Goal: Book appointment/travel/reservation

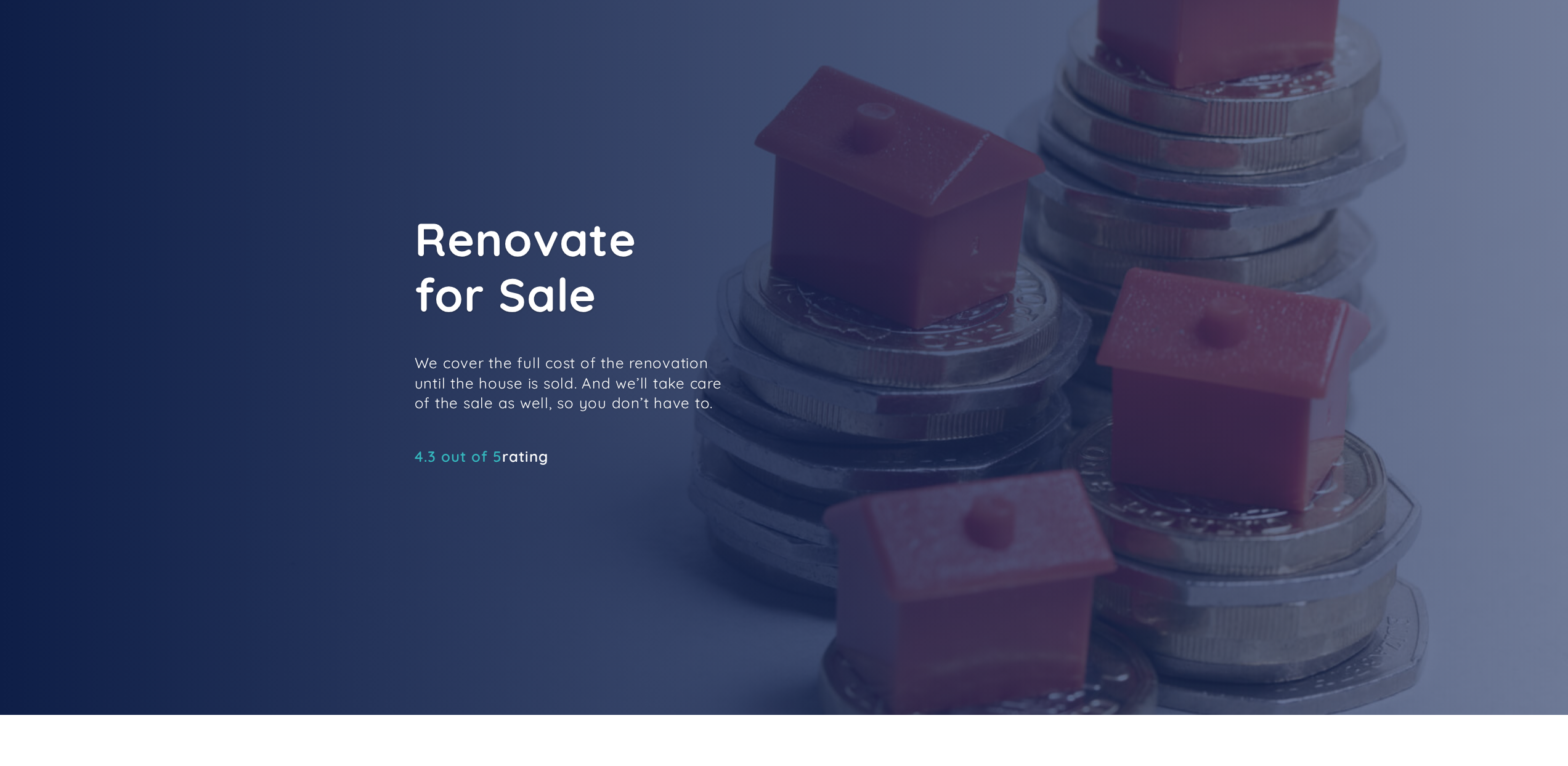
scroll to position [52, 0]
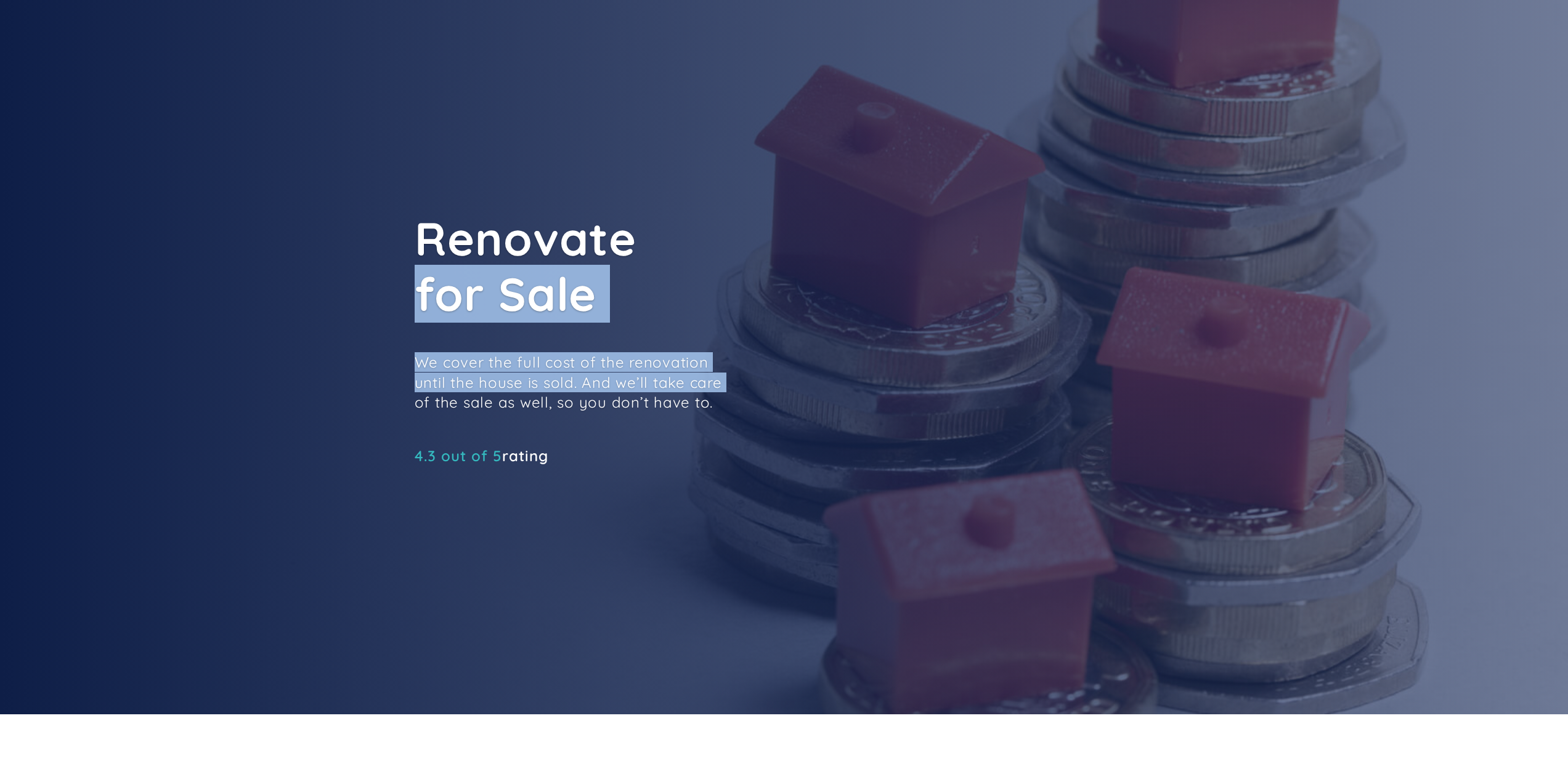
drag, startPoint x: 539, startPoint y: 347, endPoint x: 782, endPoint y: 387, distance: 246.3
click at [770, 386] on div "Renovate for Sale We cover the full cost of the renovation until the house is s…" at bounding box center [692, 346] width 554 height 271
drag, startPoint x: 728, startPoint y: 401, endPoint x: 699, endPoint y: 338, distance: 69.4
click at [700, 343] on div "Renovate for Sale We cover the full cost of the renovation until the house is s…" at bounding box center [692, 346] width 554 height 271
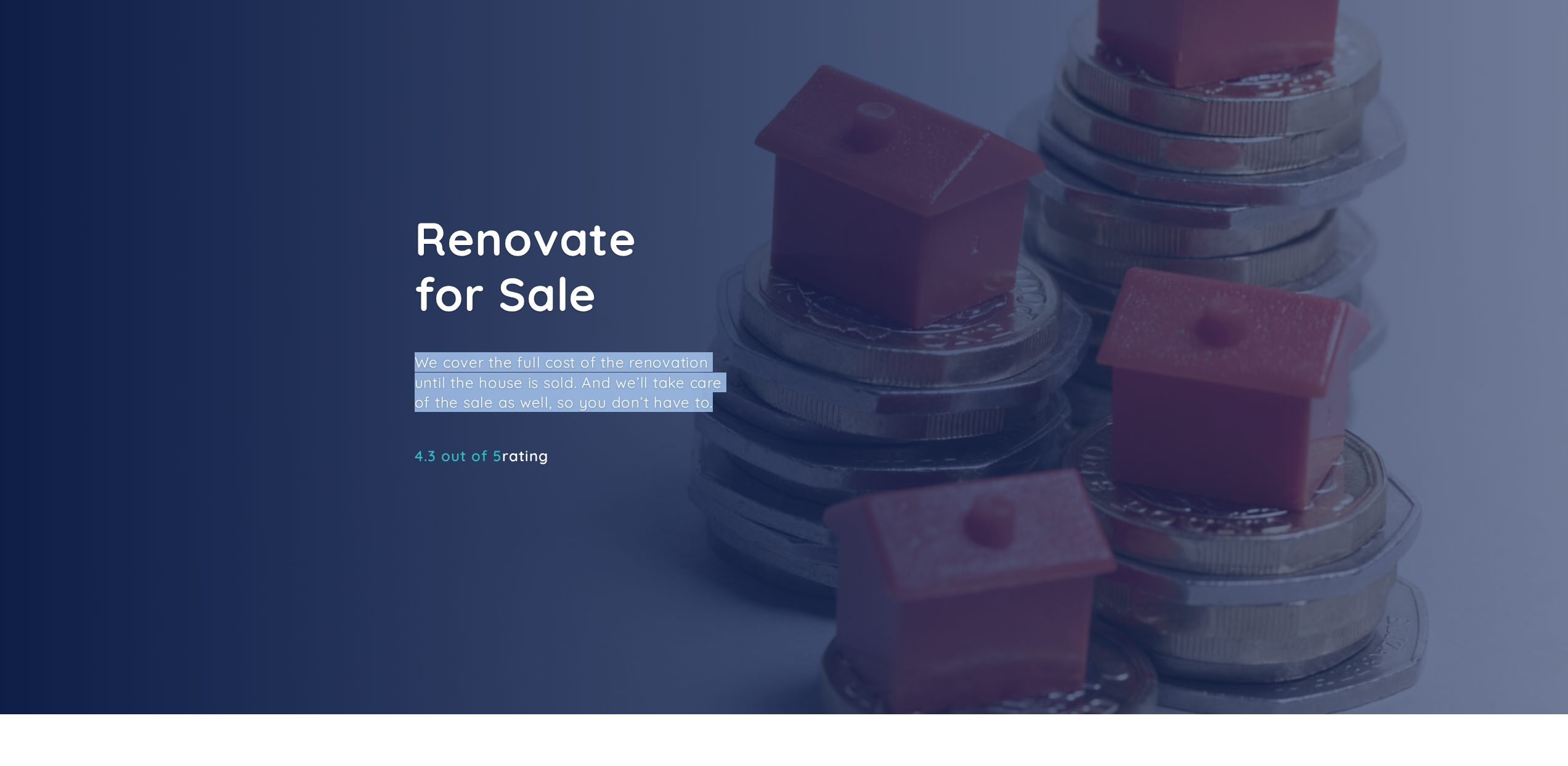
drag, startPoint x: 665, startPoint y: 338, endPoint x: 728, endPoint y: 415, distance: 99.5
click at [728, 415] on div "Renovate for Sale We cover the full cost of the renovation until the house is s…" at bounding box center [692, 346] width 554 height 271
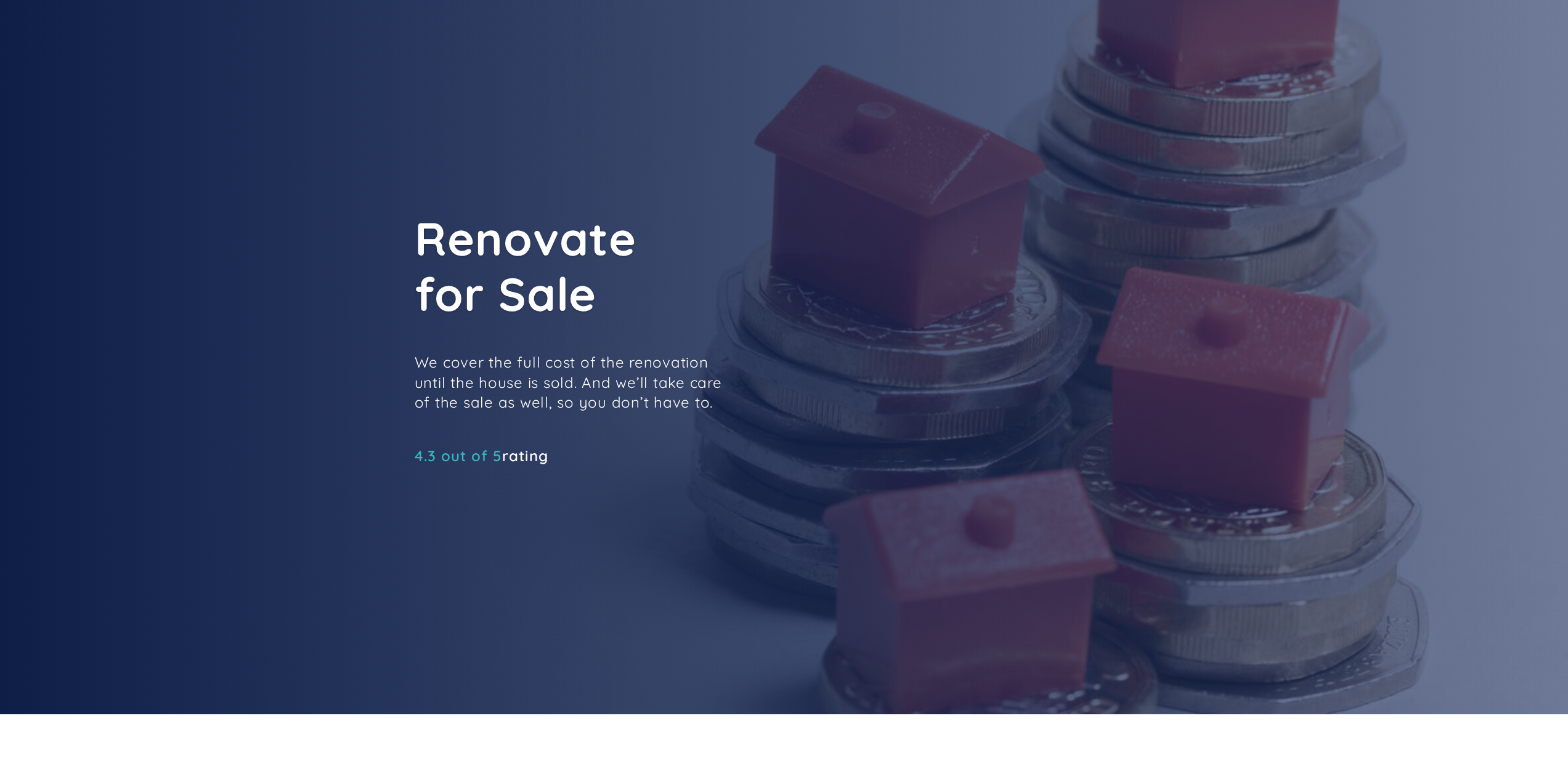
click at [728, 415] on div "Renovate for Sale We cover the full cost of the renovation until the house is s…" at bounding box center [692, 346] width 554 height 271
drag, startPoint x: 720, startPoint y: 413, endPoint x: 445, endPoint y: 365, distance: 279.2
click at [568, 386] on div "Renovate for Sale We cover the full cost of the renovation until the house is s…" at bounding box center [692, 346] width 554 height 271
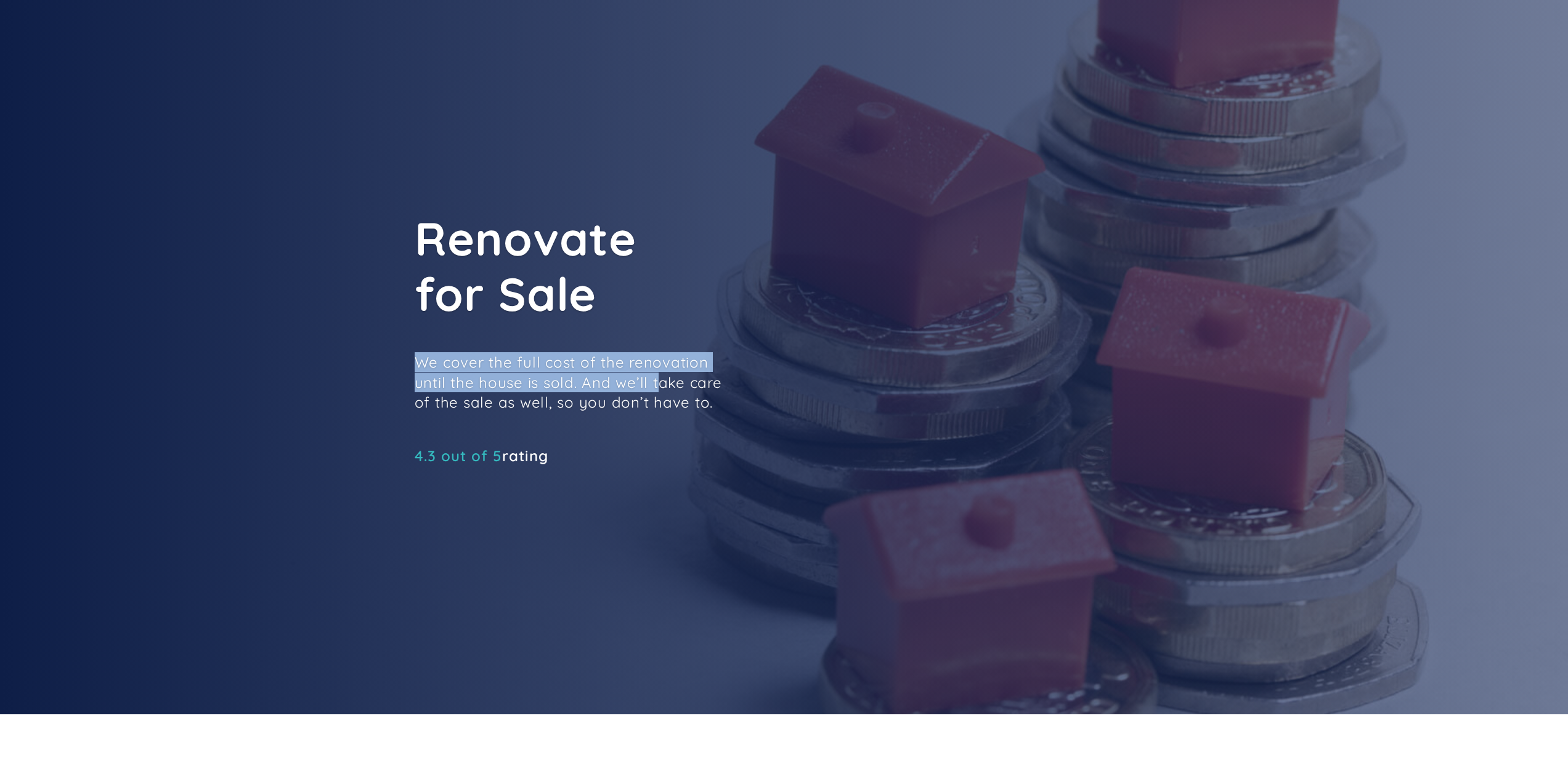
drag, startPoint x: 417, startPoint y: 355, endPoint x: 784, endPoint y: 402, distance: 370.0
click at [756, 398] on div "Renovate for Sale We cover the full cost of the renovation until the house is s…" at bounding box center [692, 346] width 554 height 271
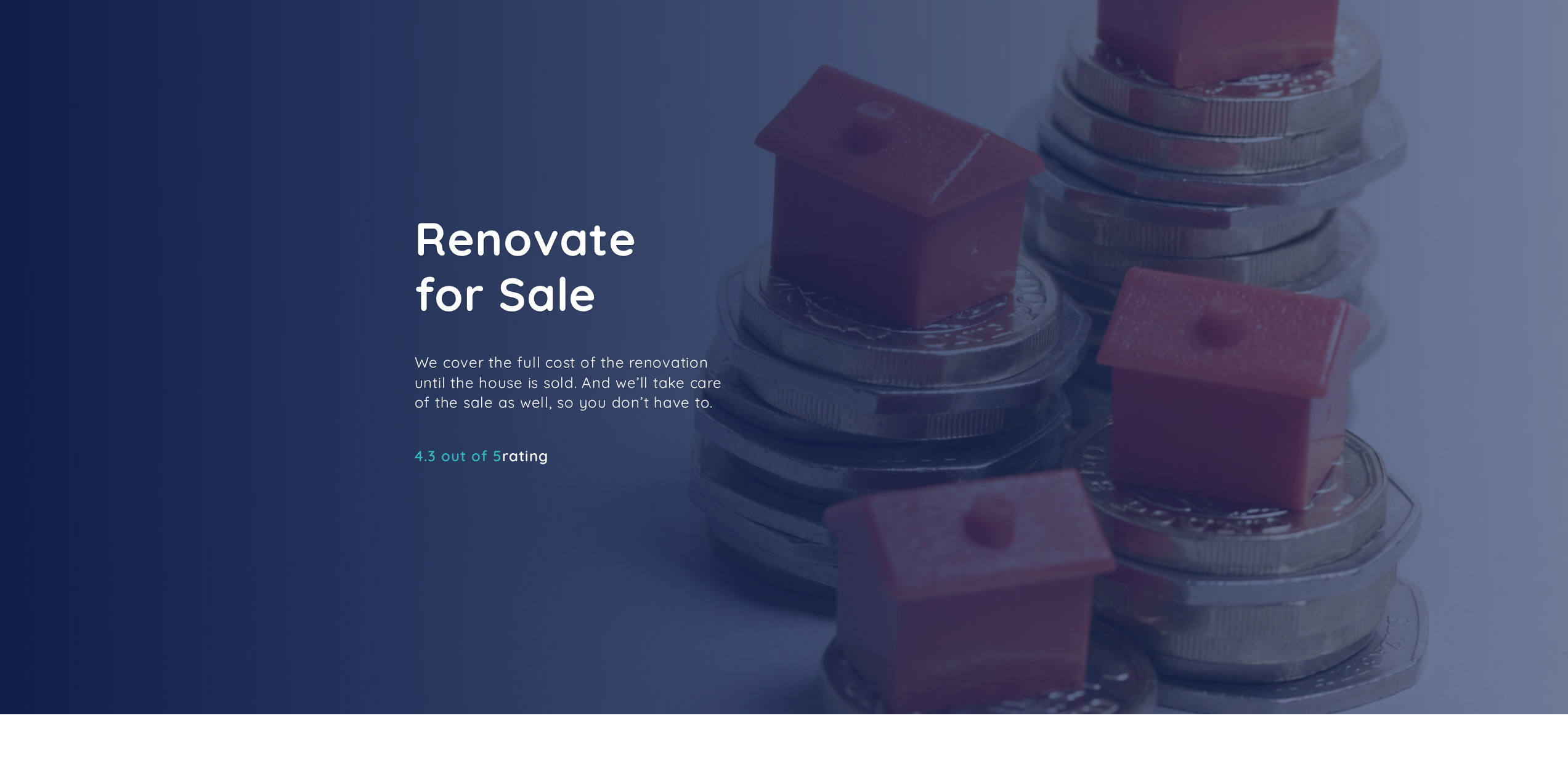
click at [784, 402] on div "Renovate for Sale We cover the full cost of the renovation until the house is s…" at bounding box center [692, 346] width 554 height 271
drag, startPoint x: 616, startPoint y: 394, endPoint x: 344, endPoint y: 341, distance: 277.1
click at [346, 346] on div "Renovate for Sale We cover the full cost of the renovation until the house is s…" at bounding box center [784, 331] width 1568 height 766
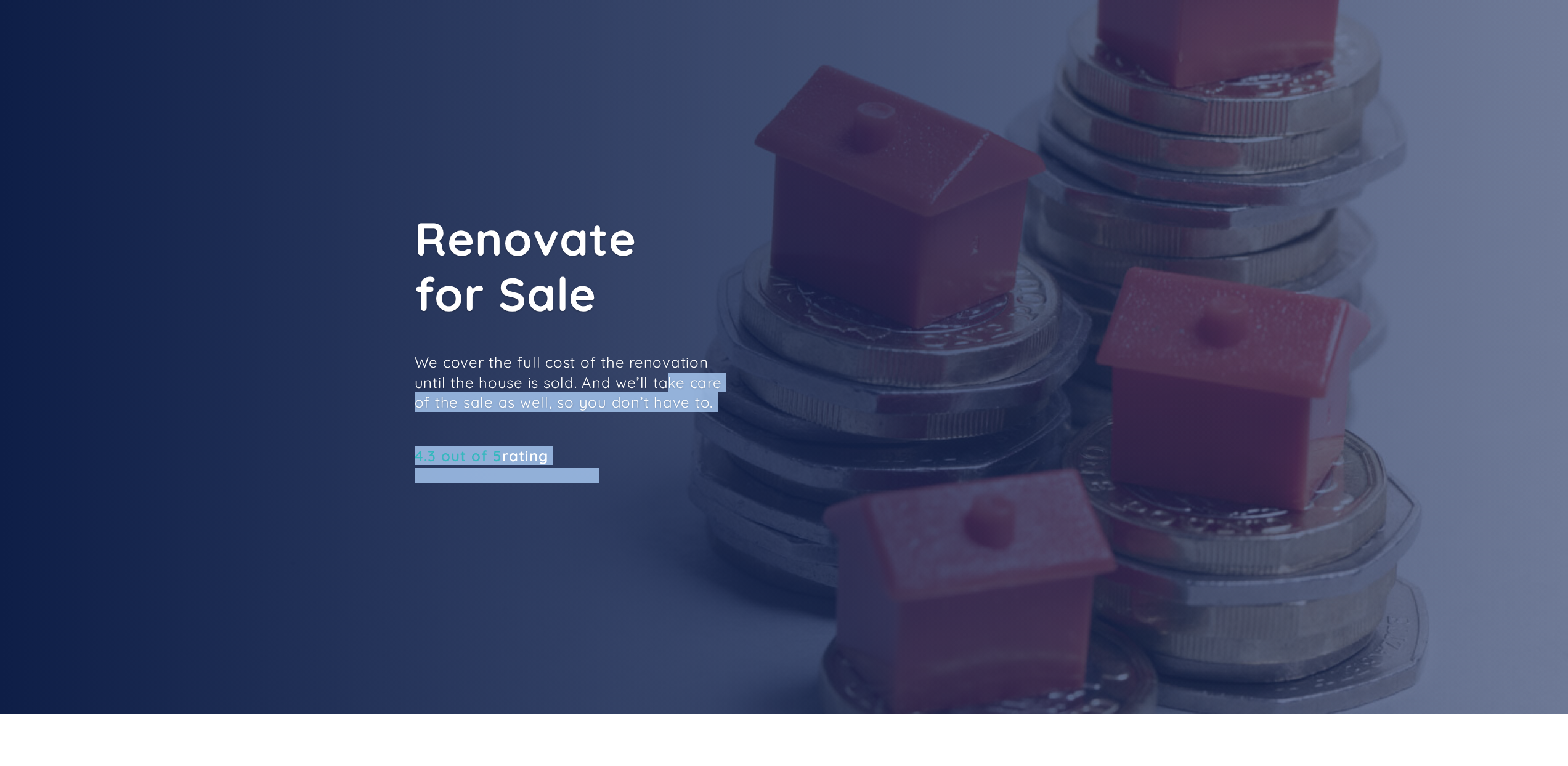
drag, startPoint x: 405, startPoint y: 345, endPoint x: 729, endPoint y: 391, distance: 327.2
click at [690, 389] on div "Renovate for Sale We cover the full cost of the renovation until the house is s…" at bounding box center [784, 331] width 1568 height 766
click at [729, 391] on div "Renovate for Sale We cover the full cost of the renovation until the house is s…" at bounding box center [692, 346] width 554 height 271
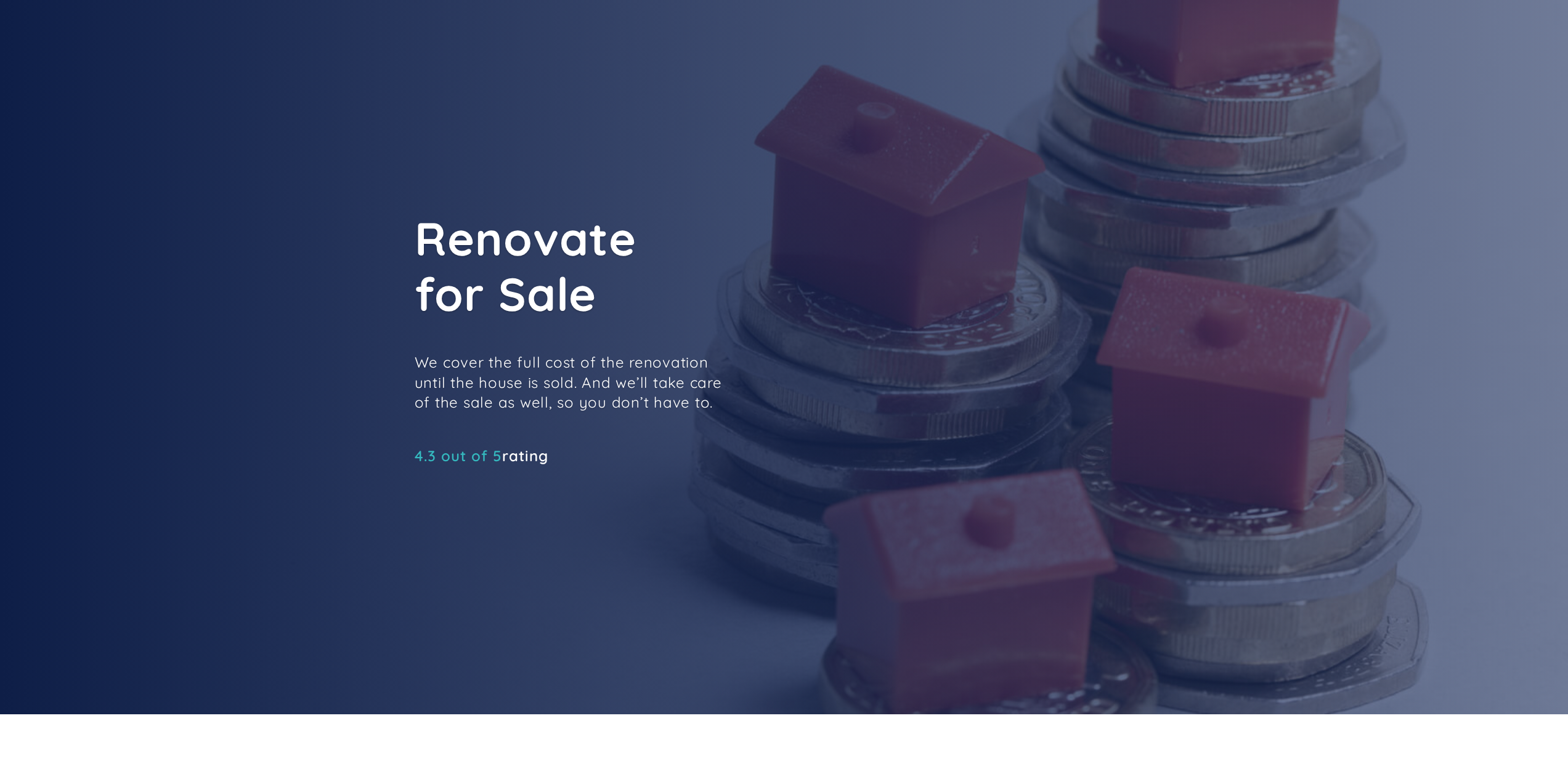
click at [512, 459] on div "4.3 out of 5 rating" at bounding box center [481, 455] width 134 height 12
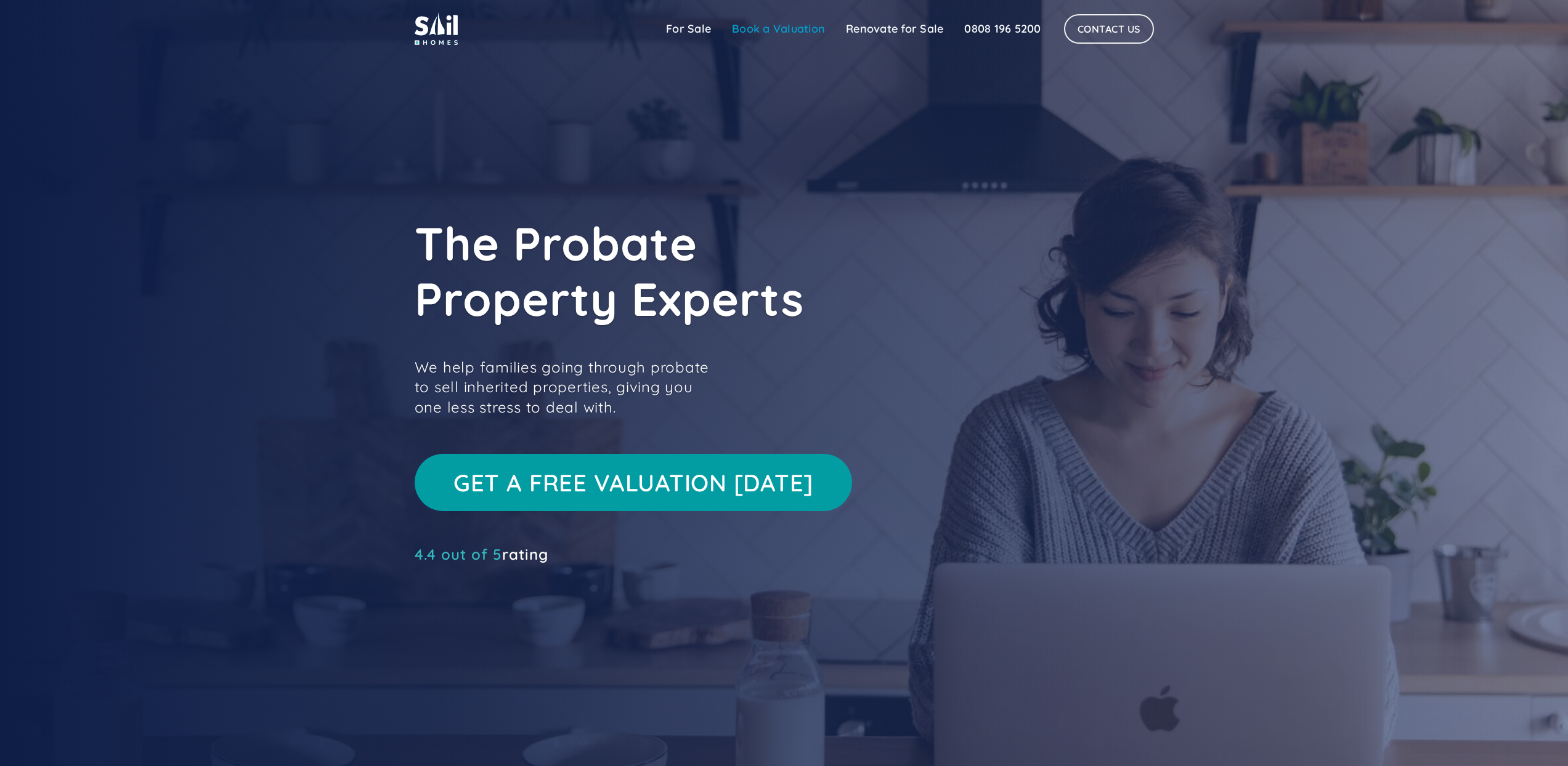
click at [741, 34] on link "Book a Valuation" at bounding box center [778, 29] width 114 height 25
